Goal: Transaction & Acquisition: Purchase product/service

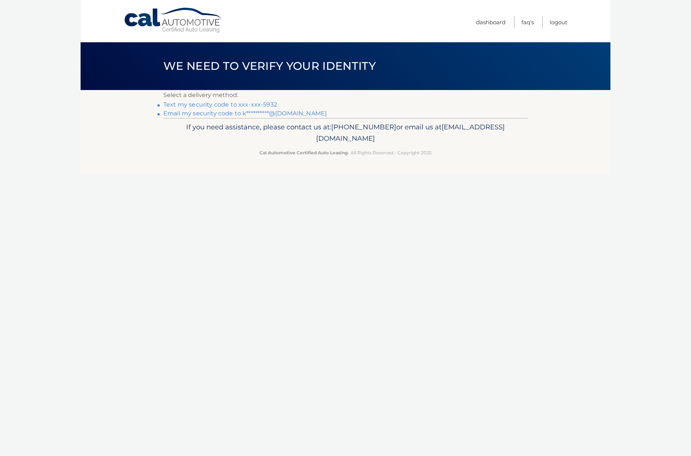
click at [217, 105] on link "Text my security code to xxx-xxx-5932" at bounding box center [220, 104] width 114 height 7
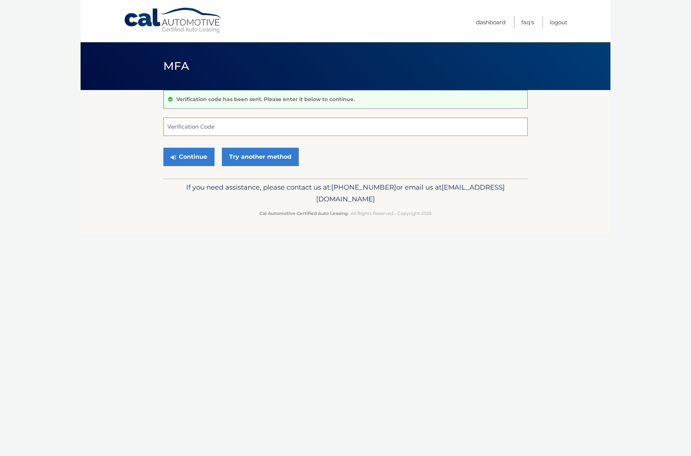
click at [298, 128] on input "Verification Code" at bounding box center [345, 127] width 364 height 18
type input "075947"
click at [195, 154] on button "Continue" at bounding box center [188, 157] width 51 height 18
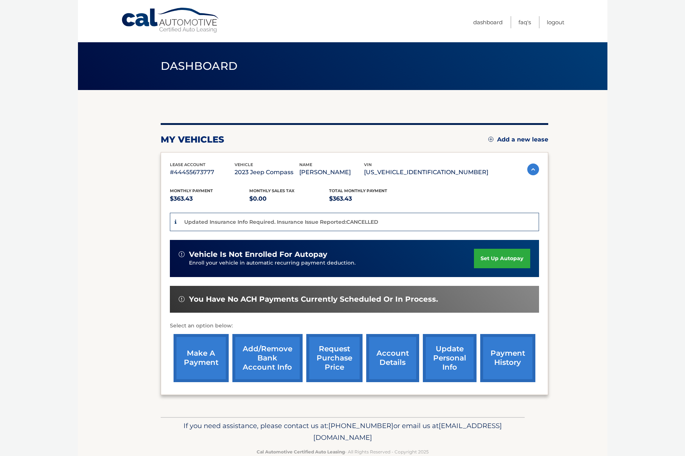
click at [209, 357] on link "make a payment" at bounding box center [201, 358] width 55 height 48
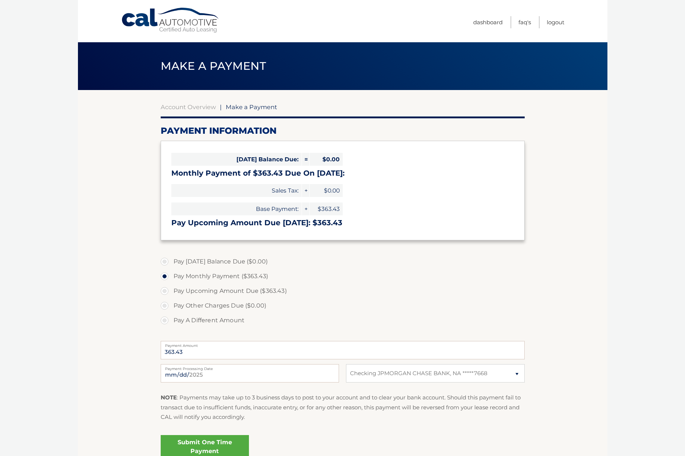
select select "NzYwZDgzMTMtNDUxMi00NjNjLWIwZWYtYTMxNjhhYmVhNjA1"
click at [203, 446] on link "Submit One Time Payment" at bounding box center [205, 447] width 88 height 24
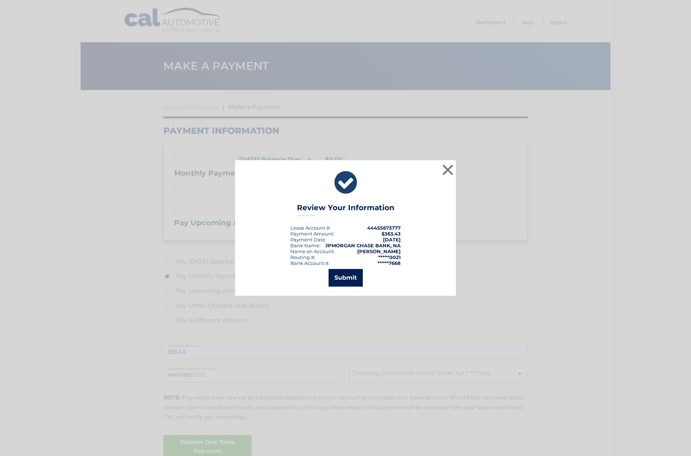
click at [339, 271] on button "Submit" at bounding box center [345, 278] width 34 height 18
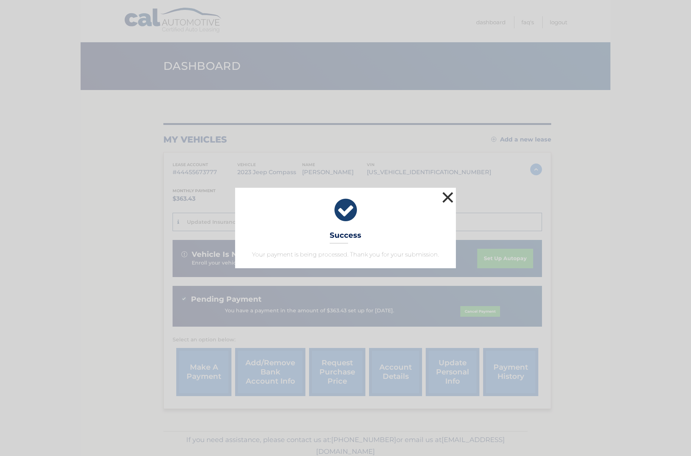
click at [445, 198] on button "×" at bounding box center [447, 197] width 15 height 15
